Goal: Navigation & Orientation: Find specific page/section

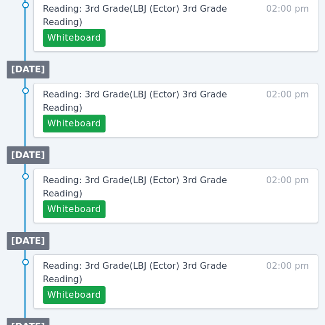
scroll to position [1001, 0]
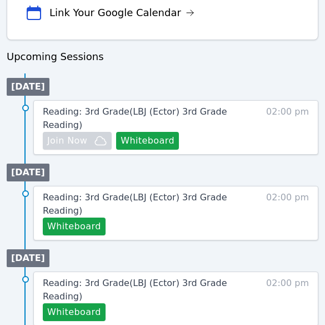
scroll to position [1001, 0]
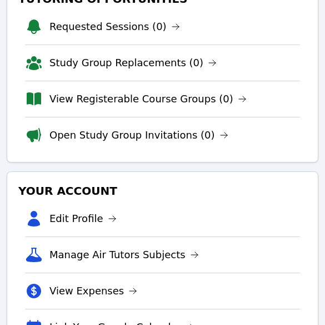
scroll to position [284, 0]
